Goal: Task Accomplishment & Management: Manage account settings

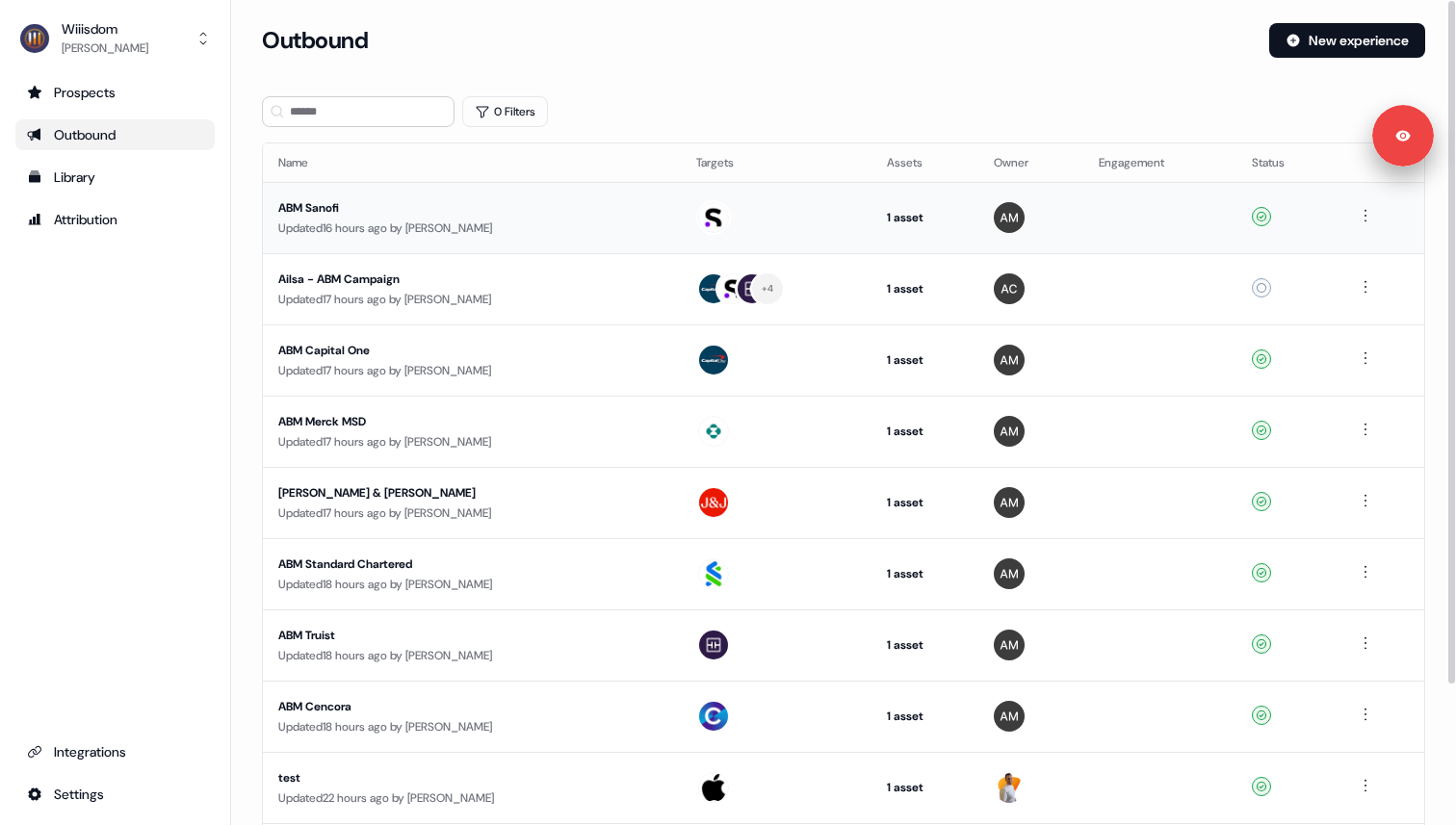
click at [410, 230] on div "Updated 16 hours ago by [PERSON_NAME]" at bounding box center [472, 228] width 387 height 19
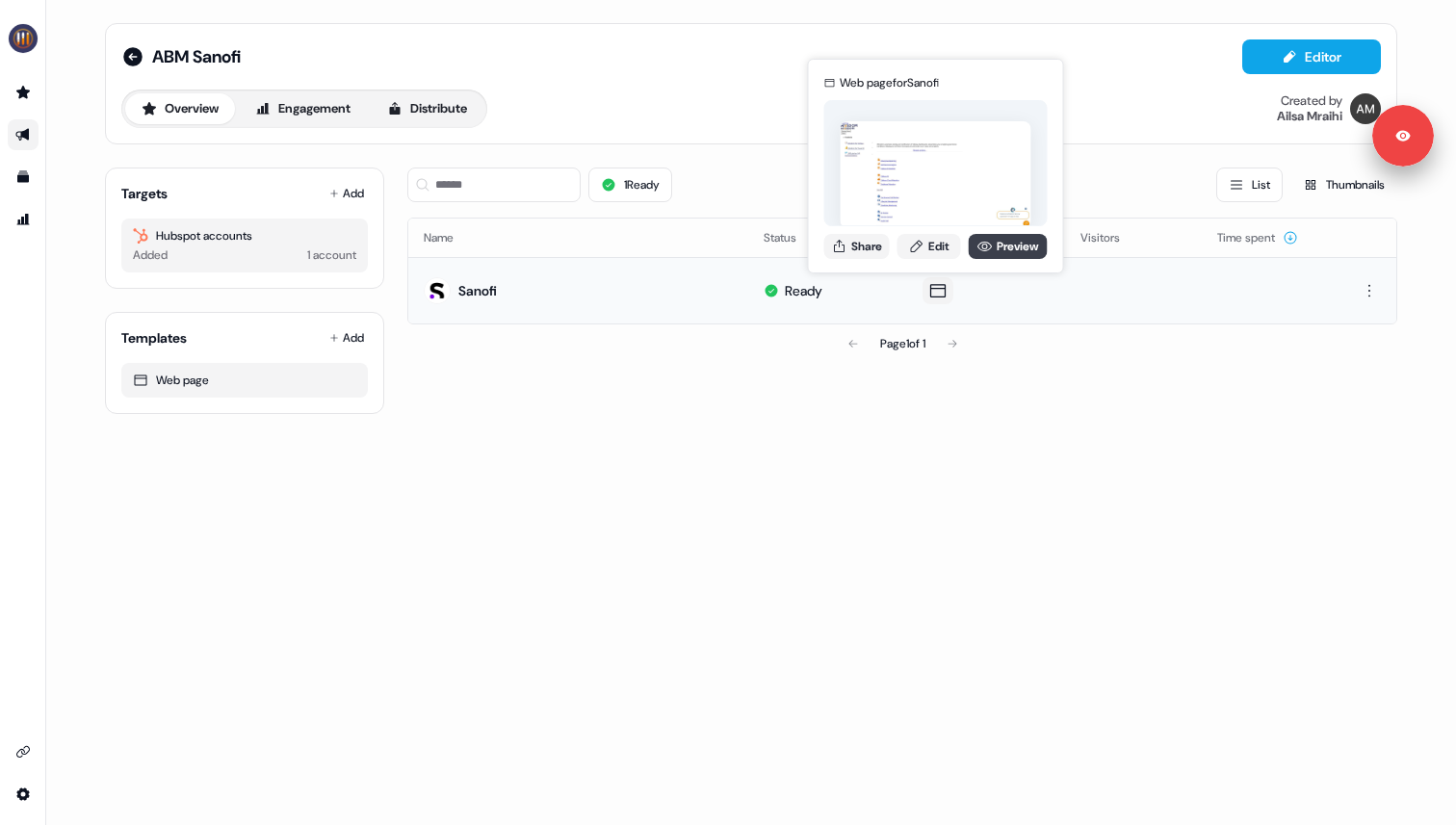
click at [988, 247] on icon at bounding box center [984, 247] width 14 height 10
click at [936, 245] on link "Edit" at bounding box center [929, 247] width 64 height 25
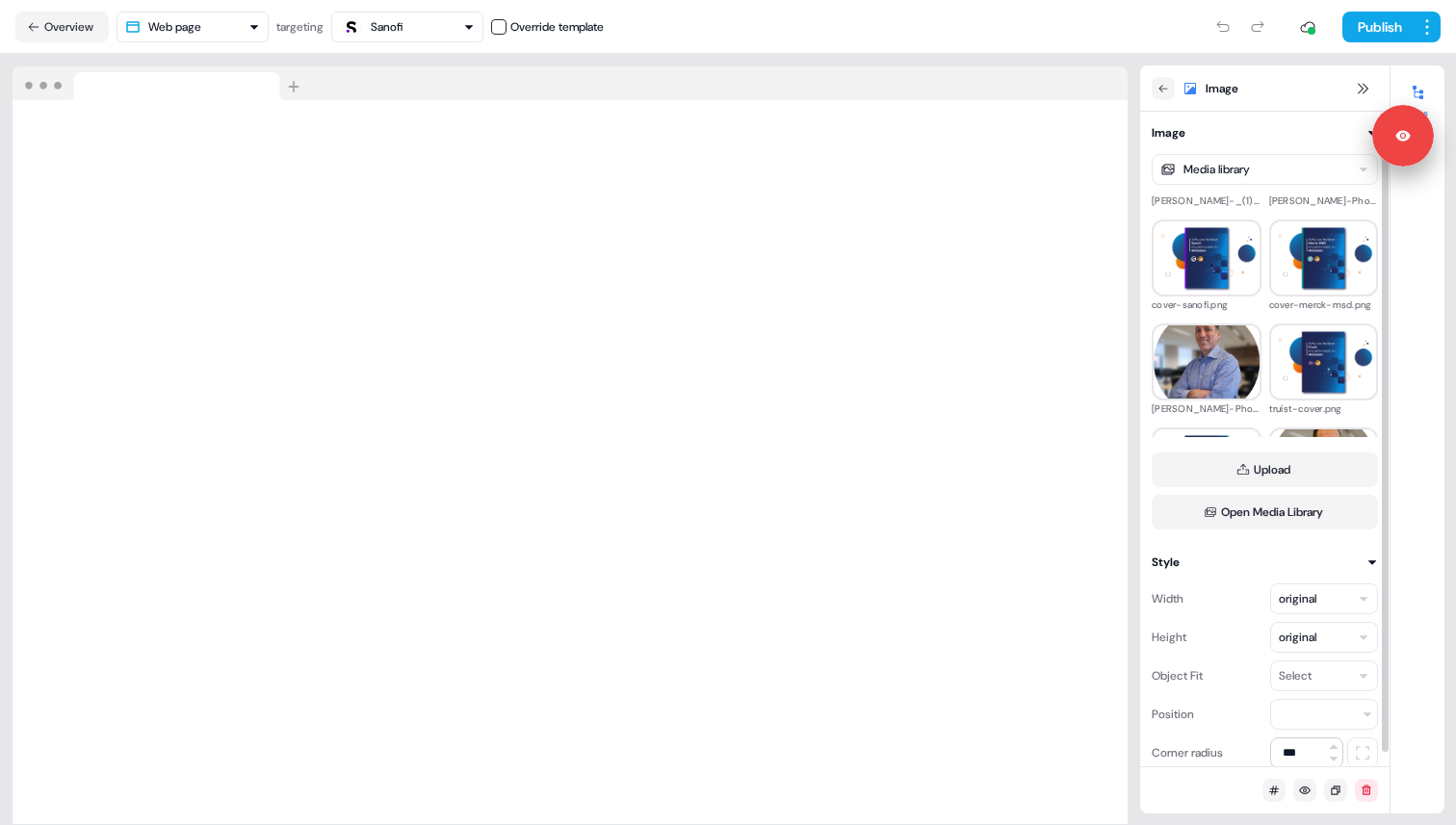
scroll to position [472, 0]
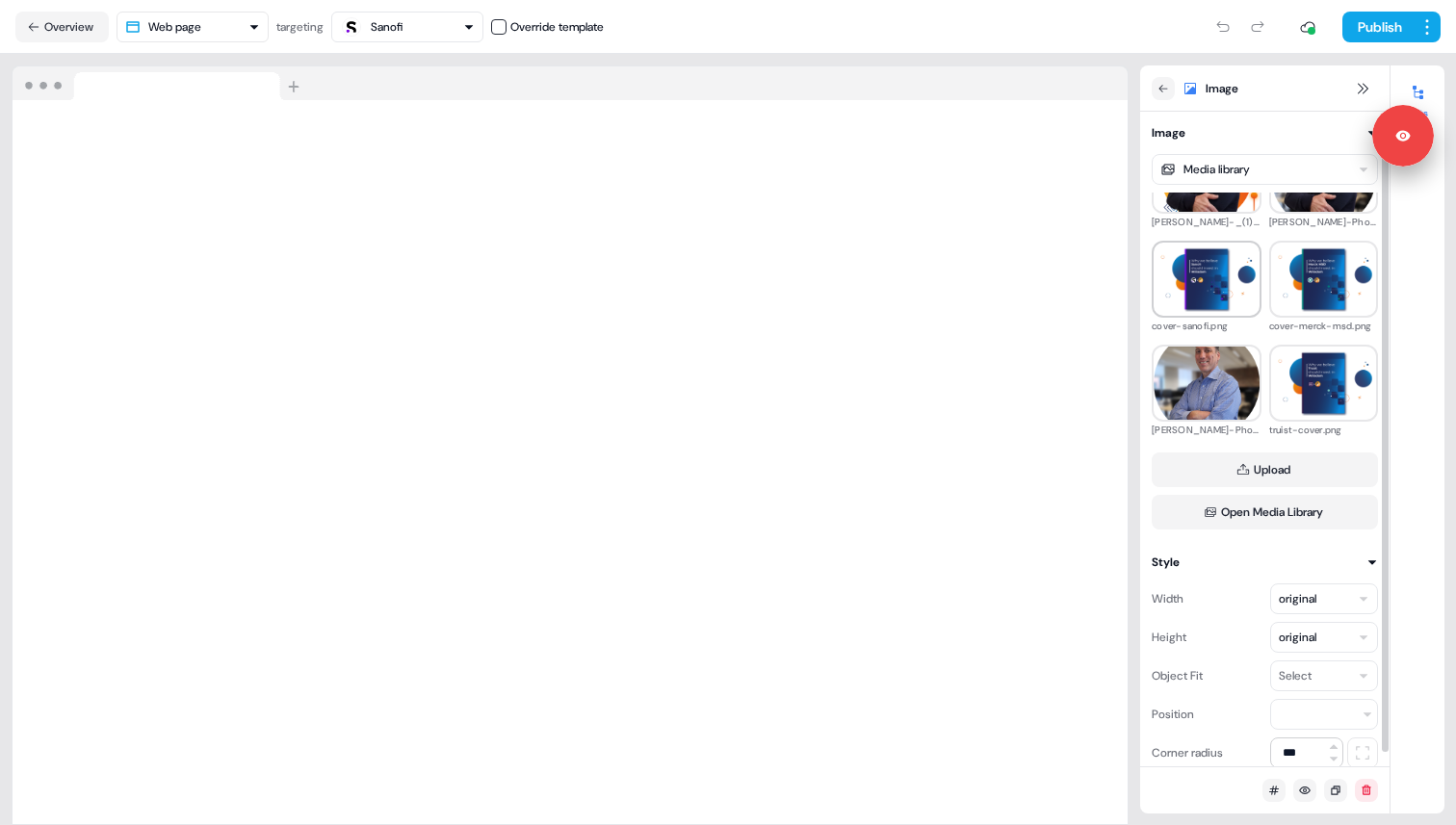
click at [1195, 280] on img at bounding box center [1206, 279] width 106 height 66
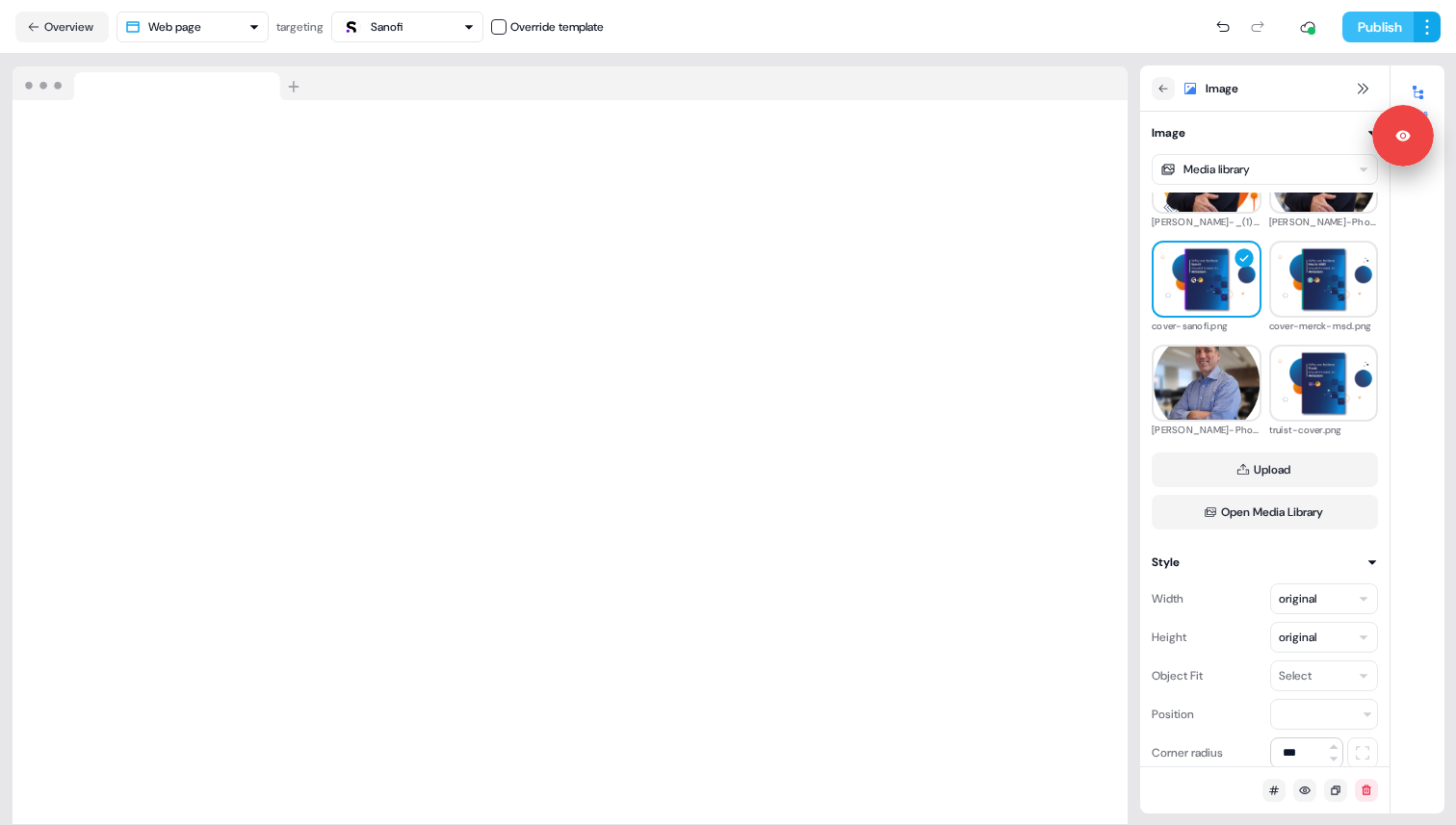
click at [1379, 35] on button "Publish" at bounding box center [1378, 27] width 71 height 31
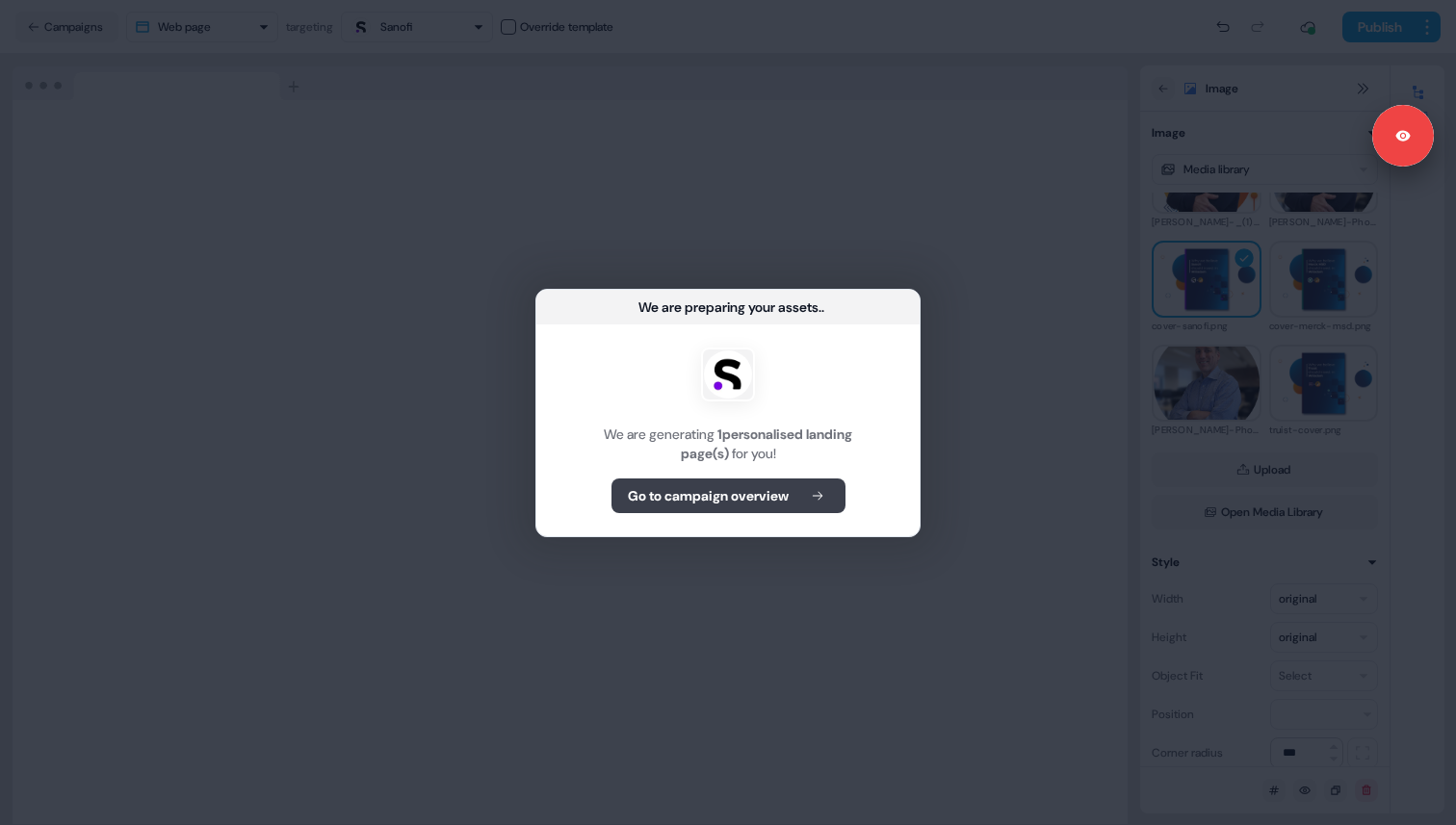
click at [829, 494] on icon at bounding box center [817, 496] width 23 height 13
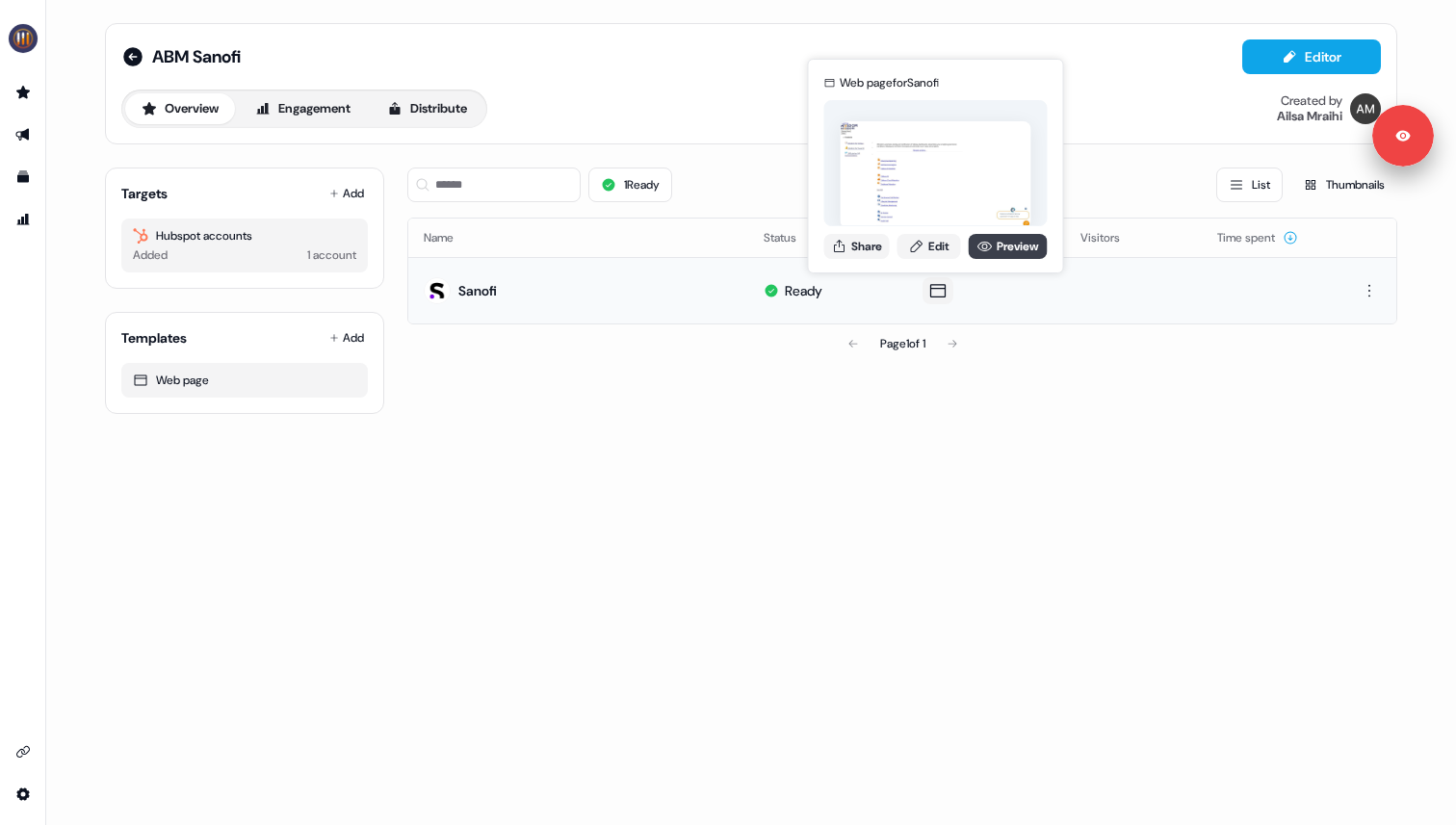
click at [993, 242] on link "Preview" at bounding box center [1008, 247] width 79 height 25
